Goal: Find specific page/section: Find specific page/section

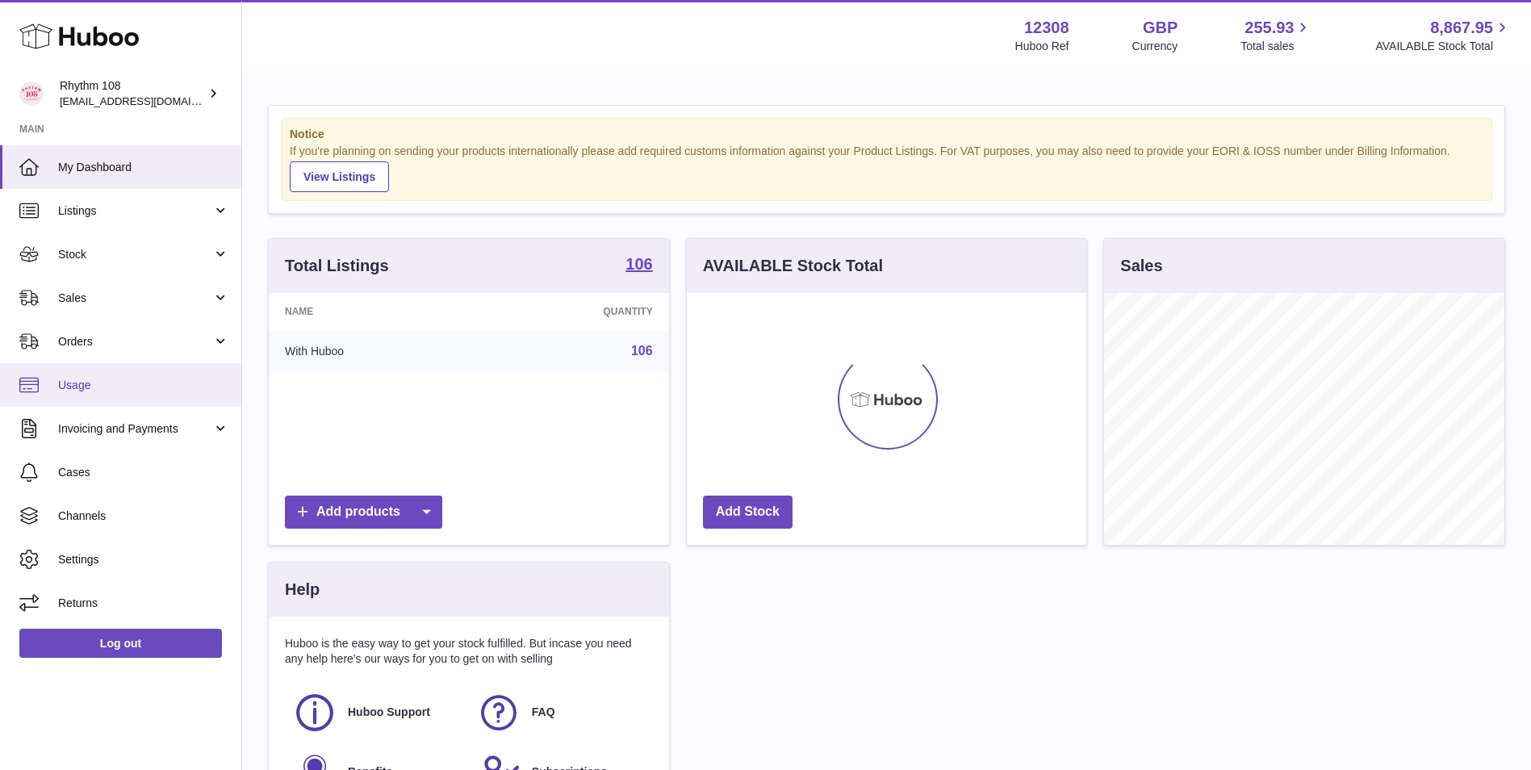
scroll to position [252, 400]
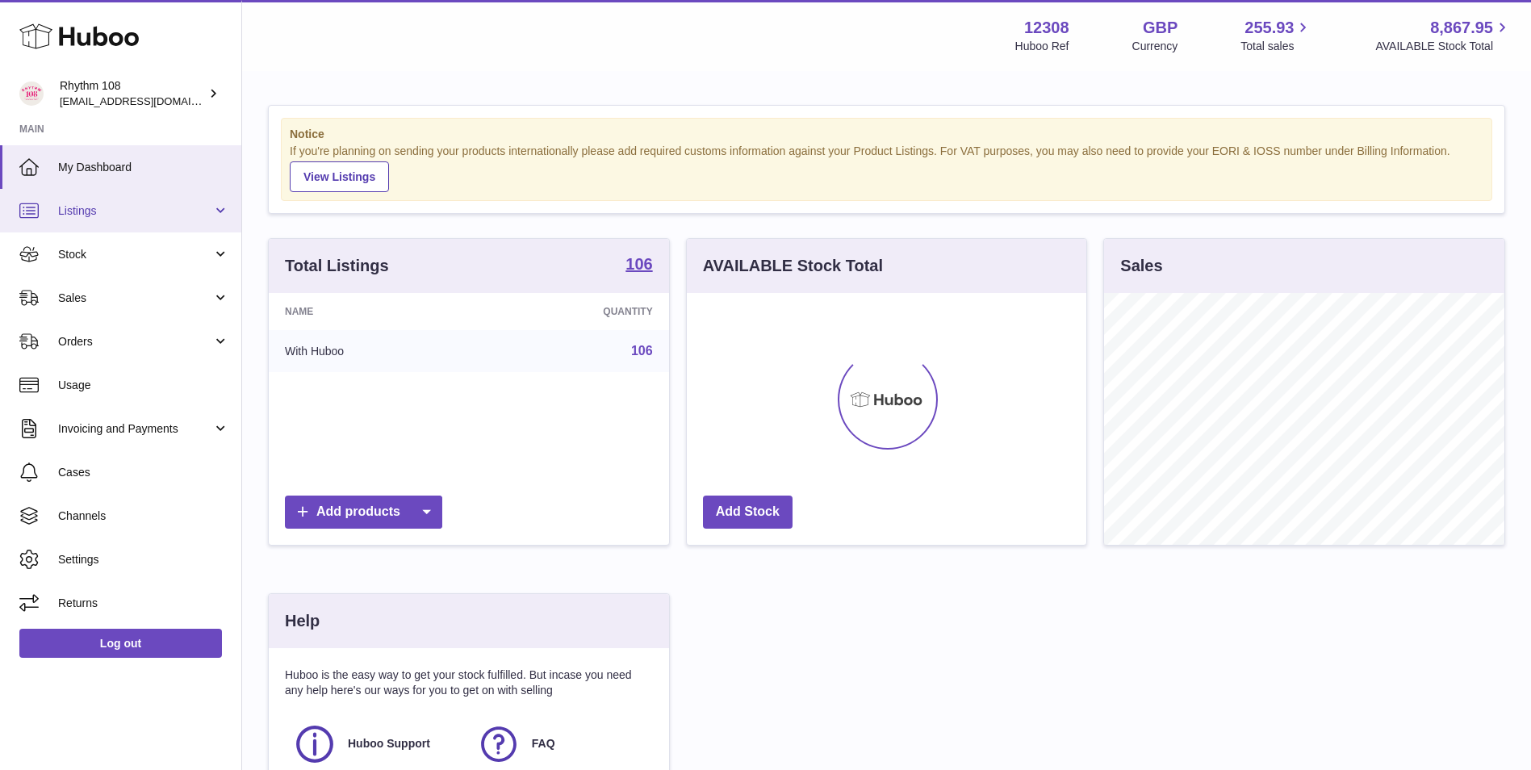
click at [137, 218] on span "Listings" at bounding box center [135, 210] width 154 height 15
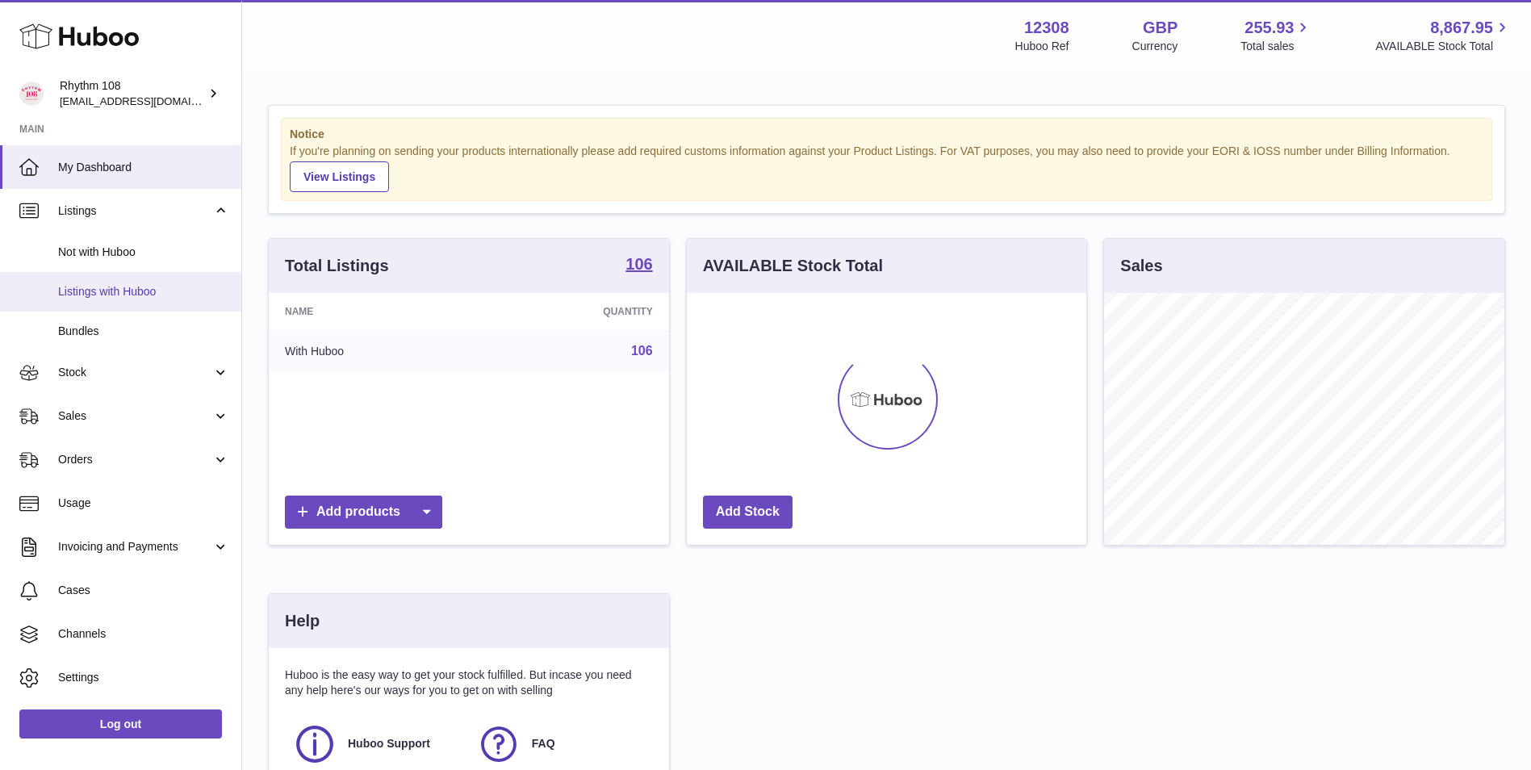
click at [138, 286] on span "Listings with Huboo" at bounding box center [143, 291] width 171 height 15
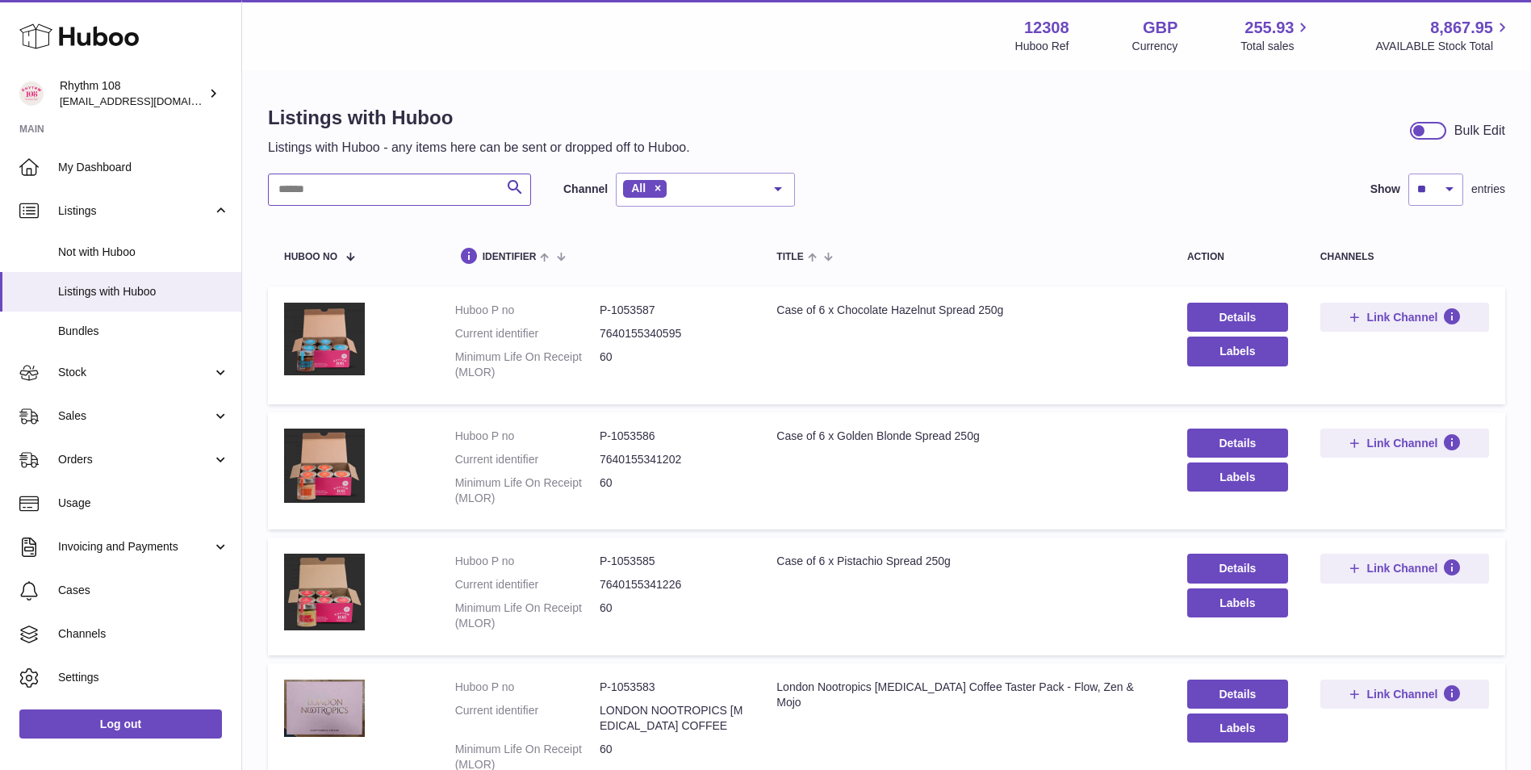
drag, startPoint x: 381, startPoint y: 198, endPoint x: 357, endPoint y: 201, distance: 24.4
click at [382, 195] on input "text" at bounding box center [399, 190] width 263 height 32
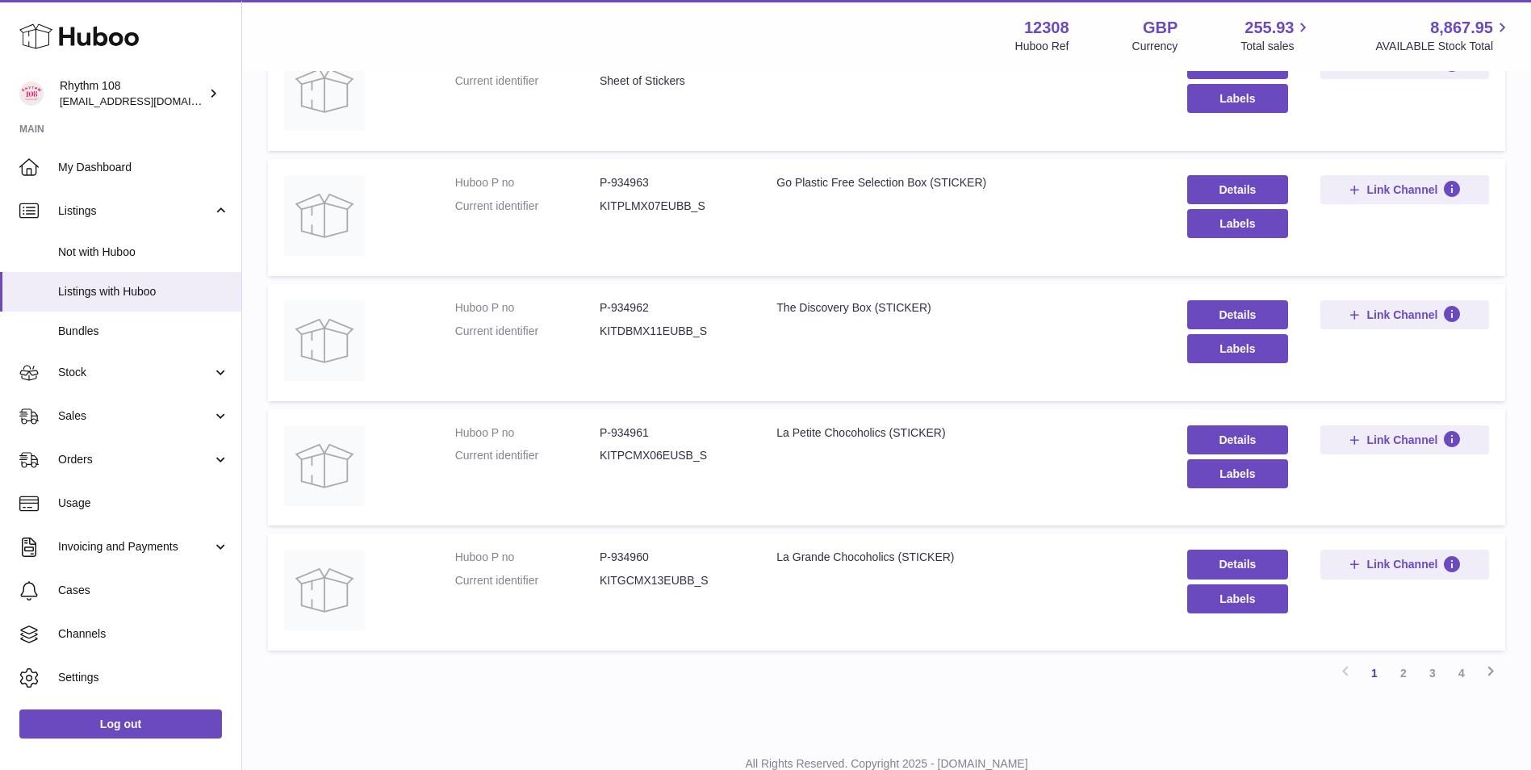
scroll to position [969, 0]
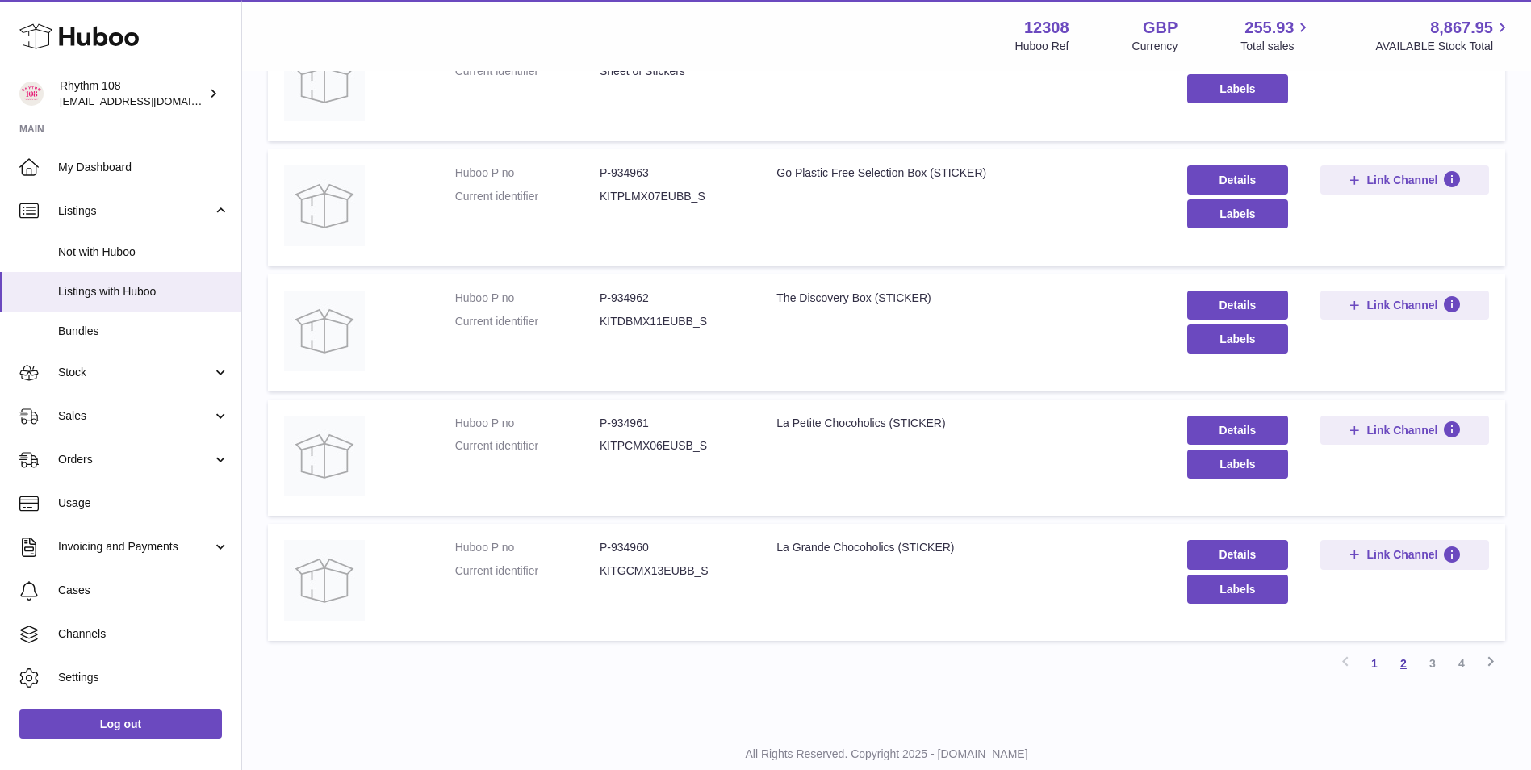
type input "*******"
click at [1405, 668] on link "2" at bounding box center [1403, 663] width 29 height 29
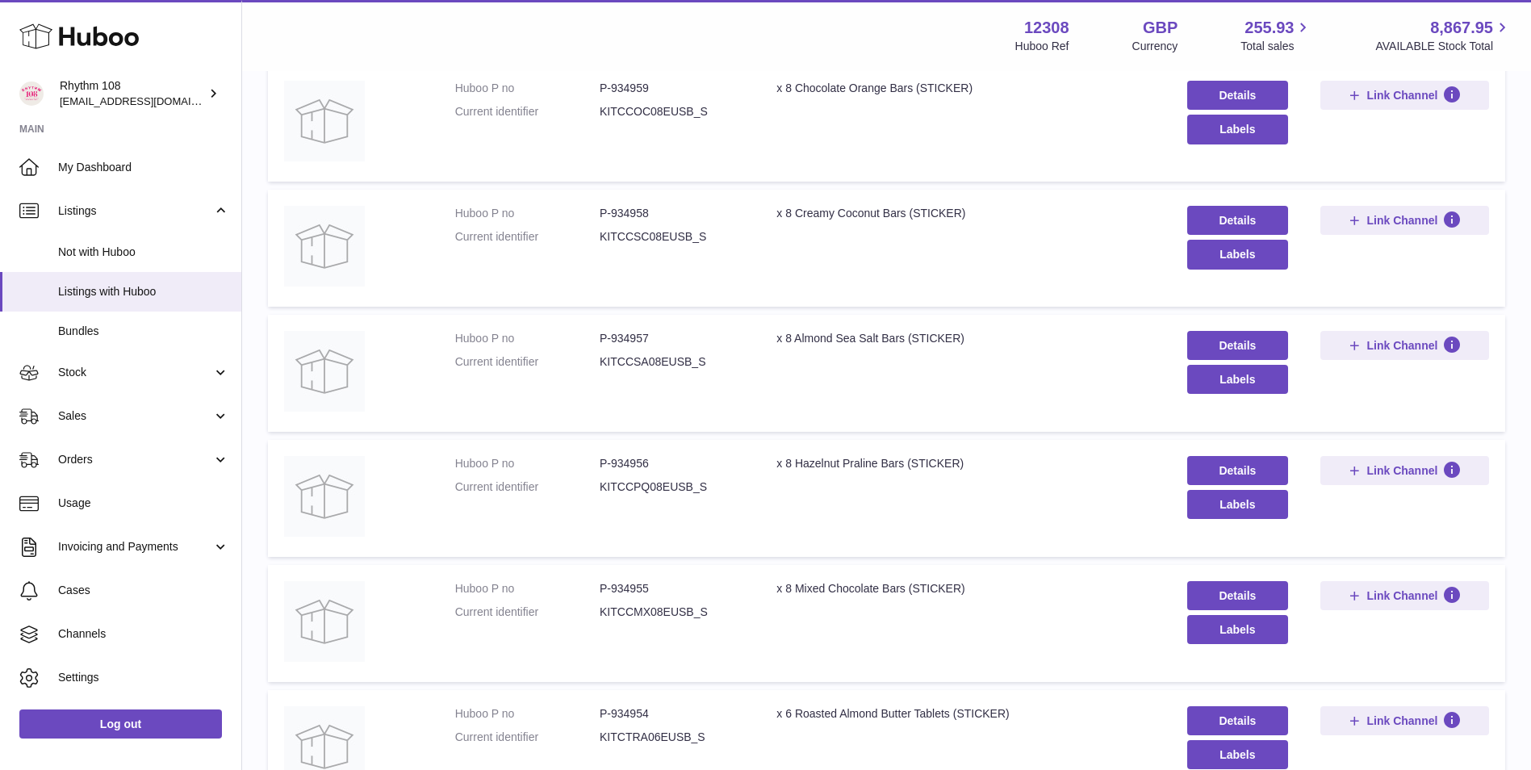
scroll to position [73, 0]
